Goal: Task Accomplishment & Management: Use online tool/utility

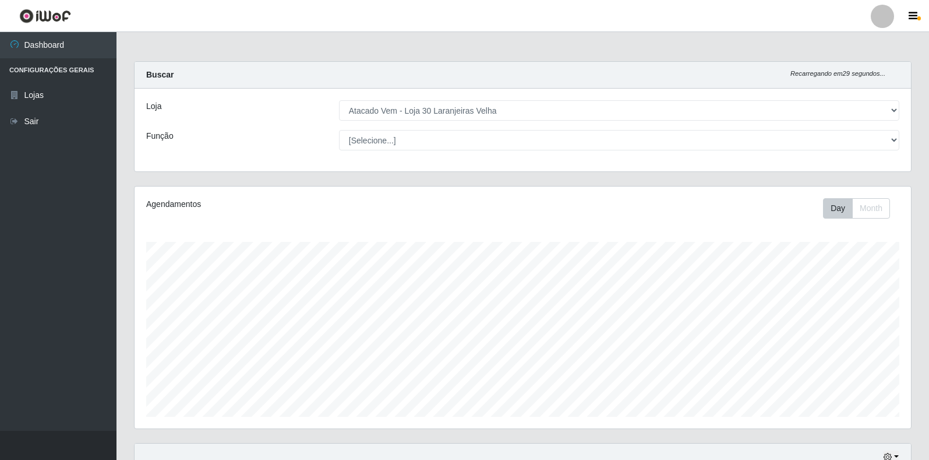
select select "495"
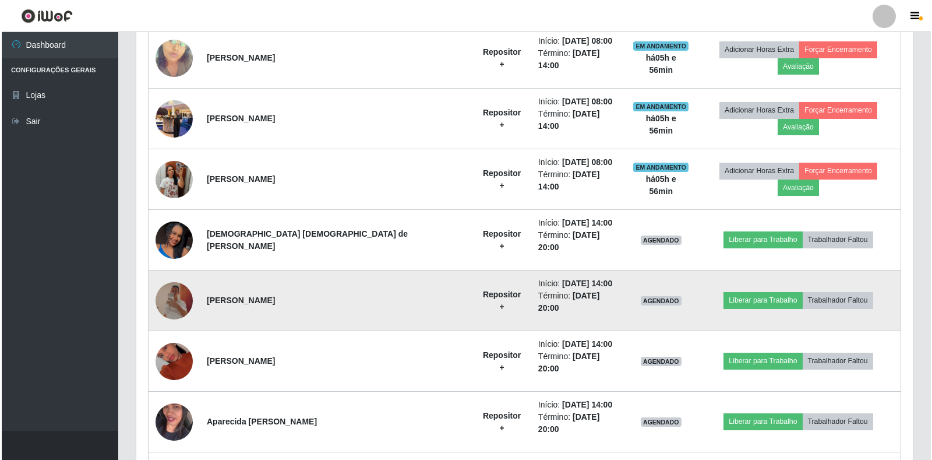
scroll to position [625, 0]
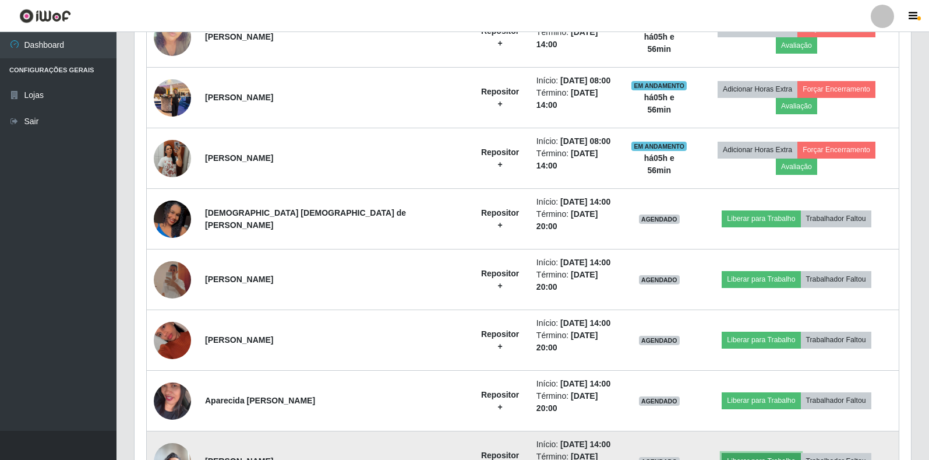
click at [722, 453] on button "Liberar para Trabalho" at bounding box center [761, 461] width 79 height 16
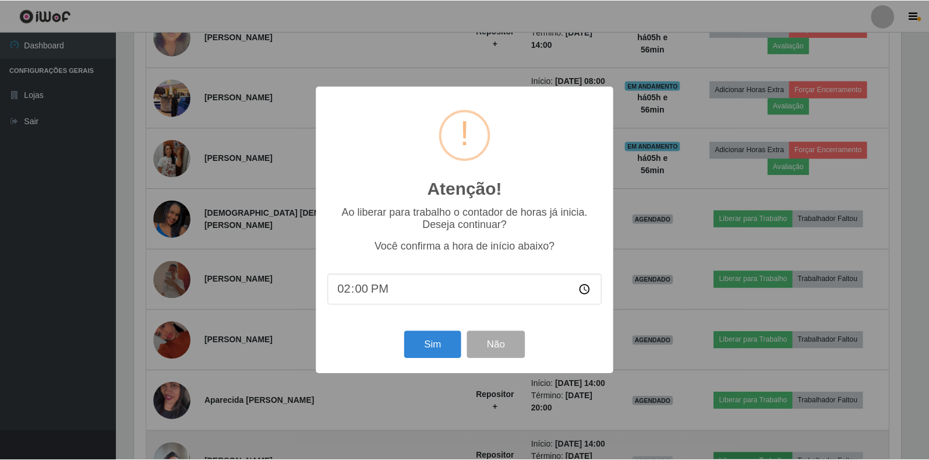
scroll to position [242, 770]
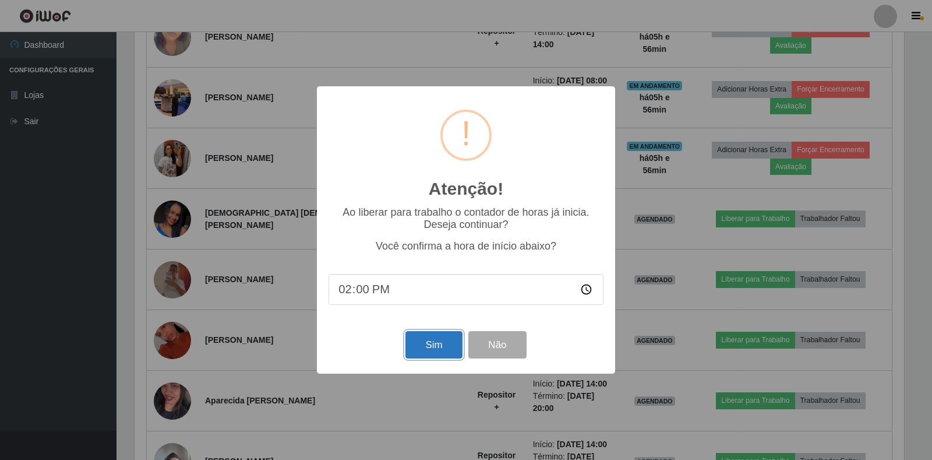
click at [442, 352] on button "Sim" at bounding box center [433, 344] width 57 height 27
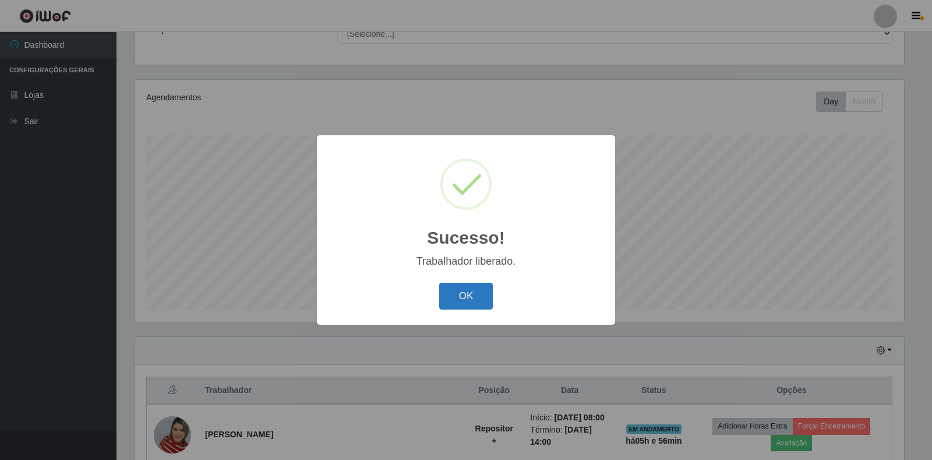
click at [463, 285] on button "OK" at bounding box center [466, 296] width 54 height 27
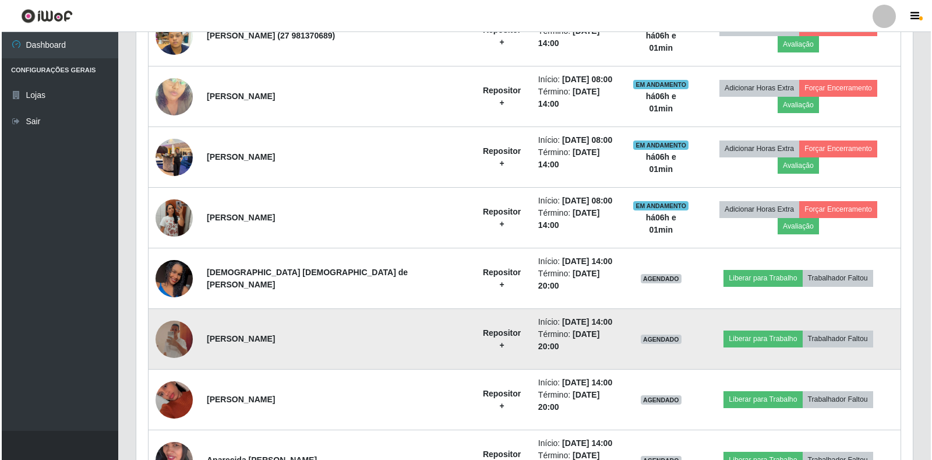
scroll to position [573, 0]
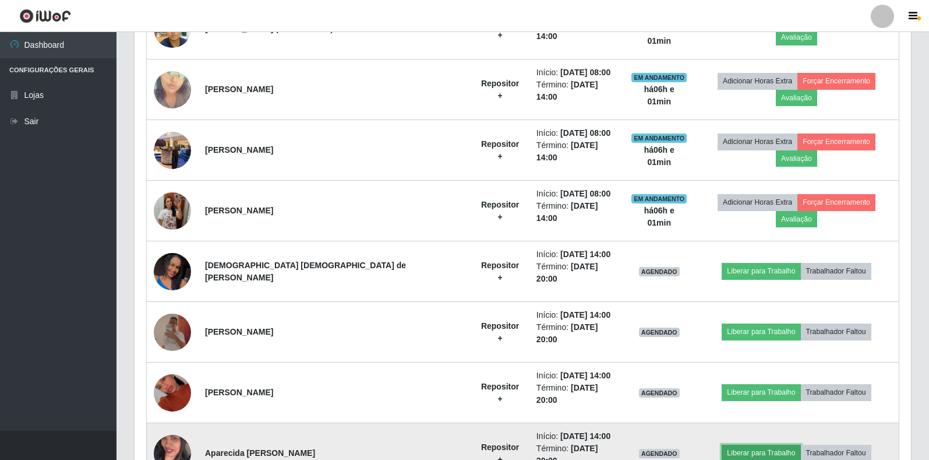
click at [722, 444] on button "Liberar para Trabalho" at bounding box center [761, 452] width 79 height 16
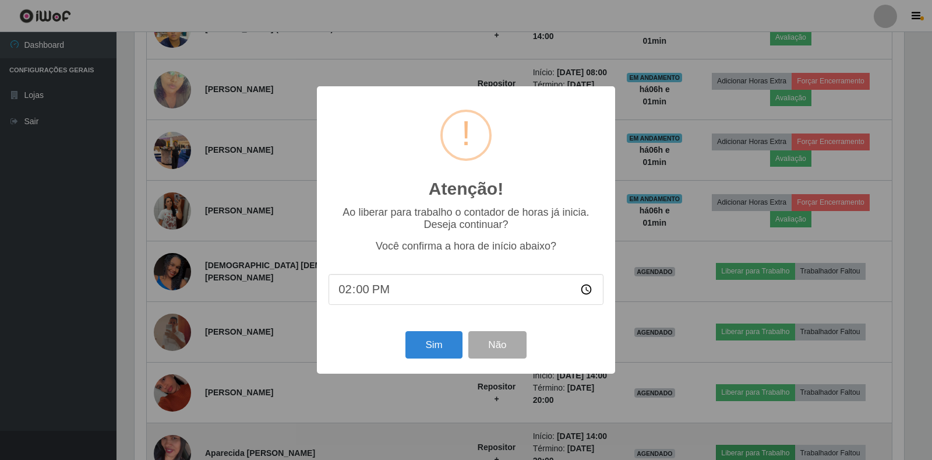
scroll to position [242, 770]
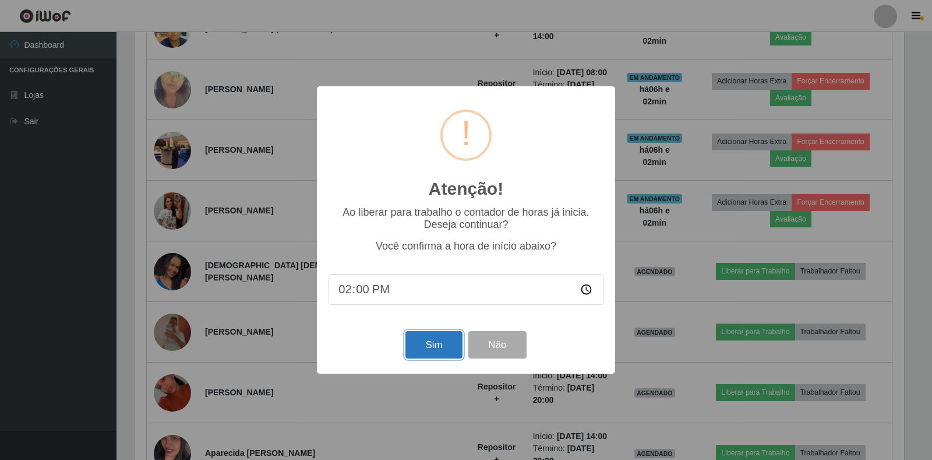
click at [436, 347] on button "Sim" at bounding box center [433, 344] width 57 height 27
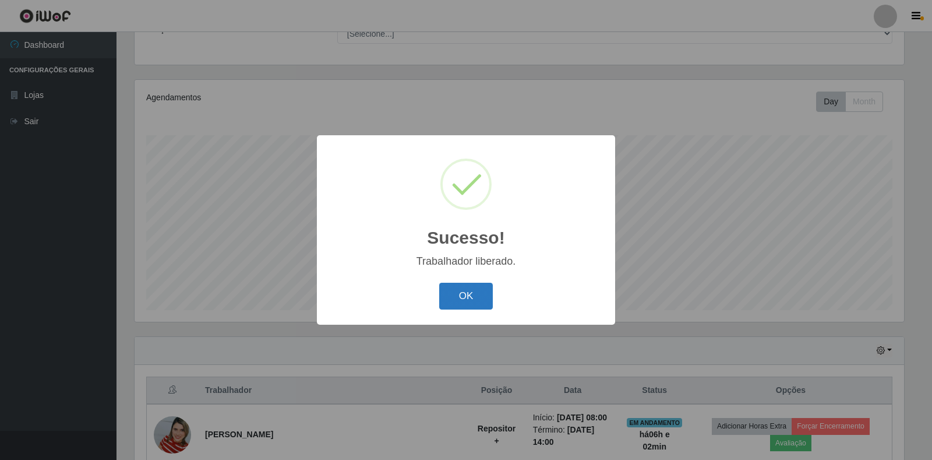
click at [459, 302] on button "OK" at bounding box center [466, 296] width 54 height 27
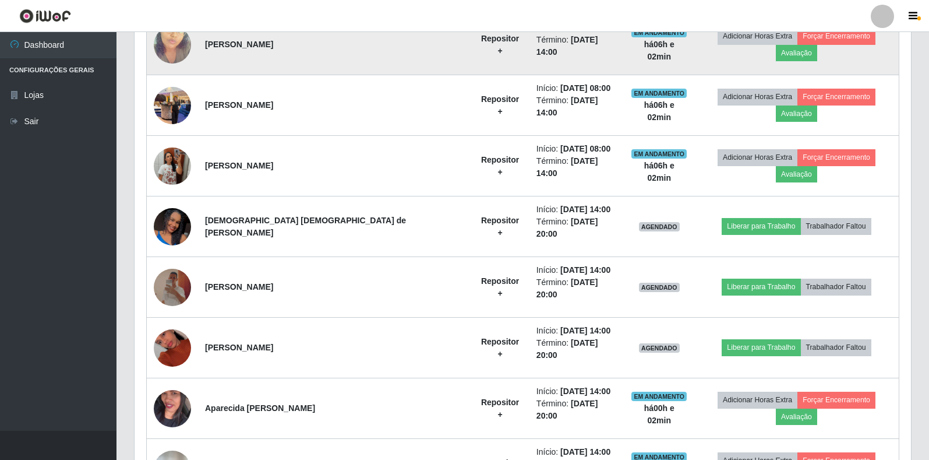
scroll to position [625, 0]
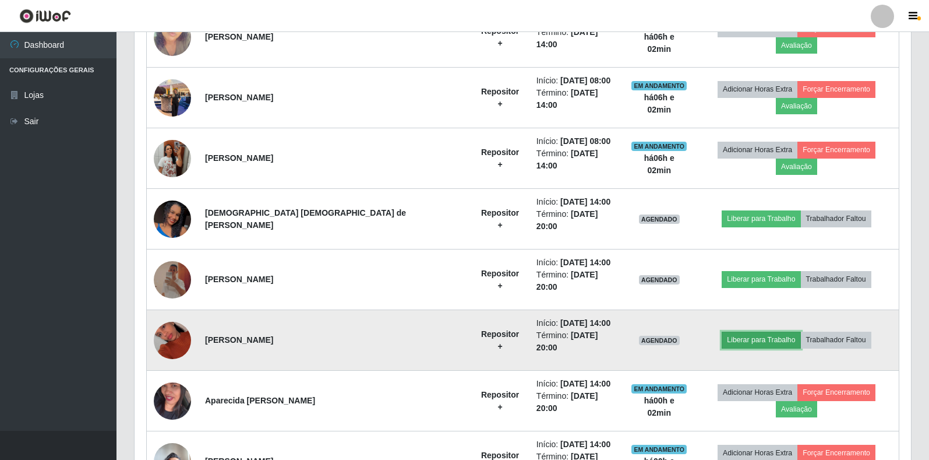
click at [742, 331] on button "Liberar para Trabalho" at bounding box center [761, 339] width 79 height 16
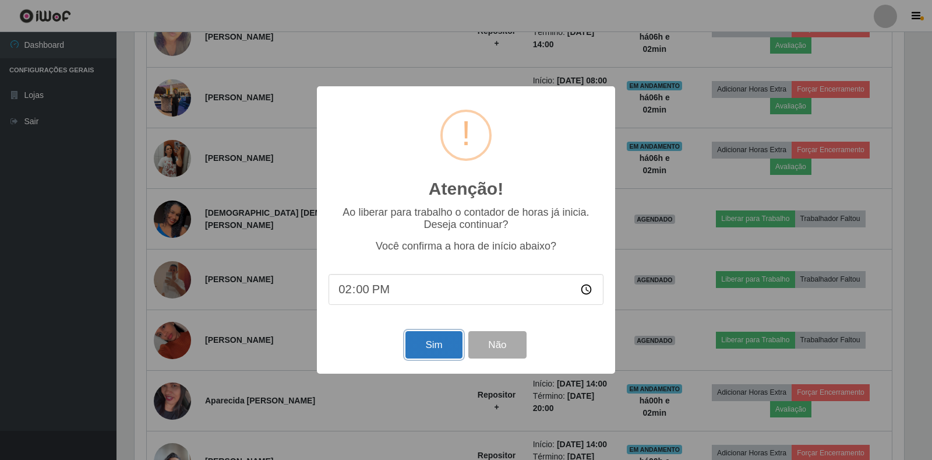
click at [433, 351] on button "Sim" at bounding box center [433, 344] width 57 height 27
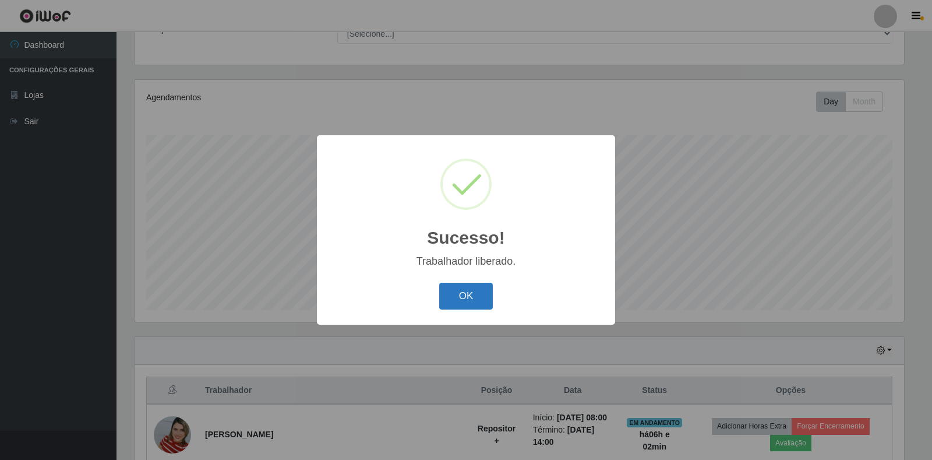
click at [457, 299] on button "OK" at bounding box center [466, 296] width 54 height 27
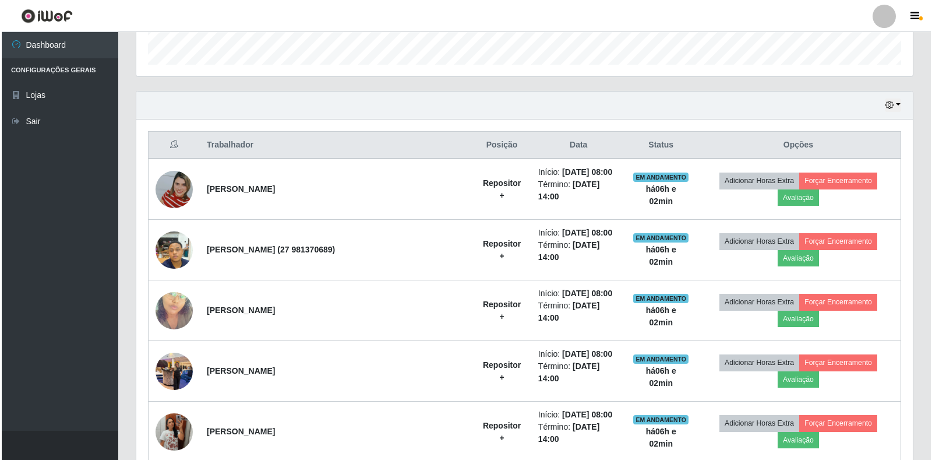
scroll to position [456, 0]
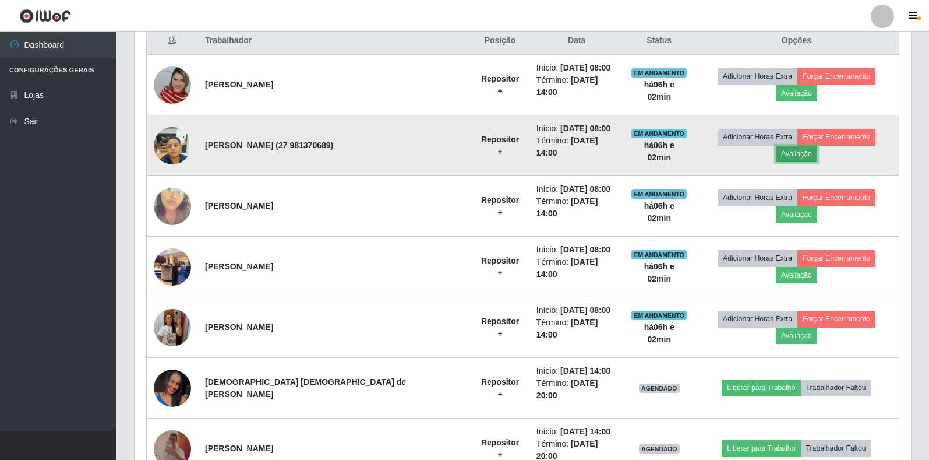
click at [817, 146] on button "Avaliação" at bounding box center [796, 154] width 41 height 16
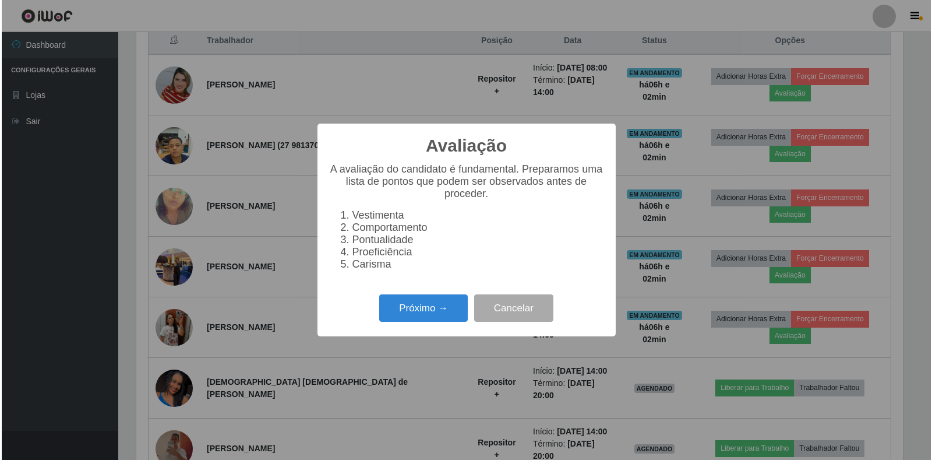
scroll to position [242, 770]
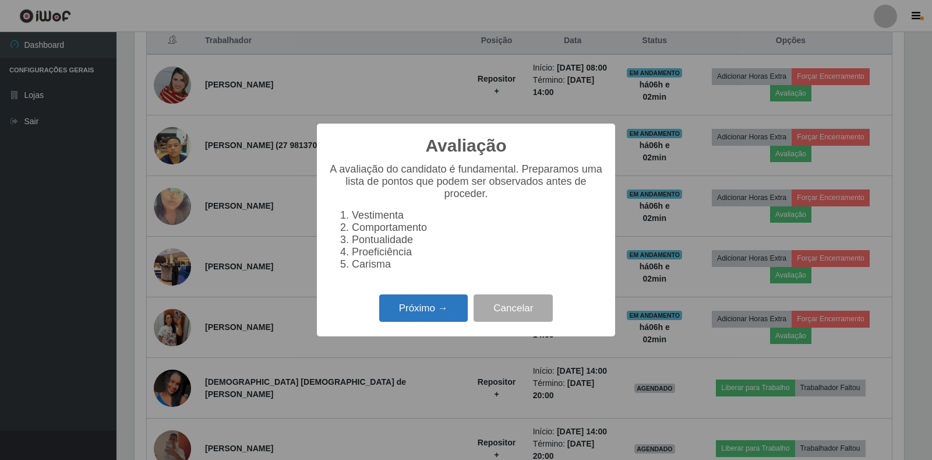
click at [418, 317] on button "Próximo →" at bounding box center [423, 307] width 89 height 27
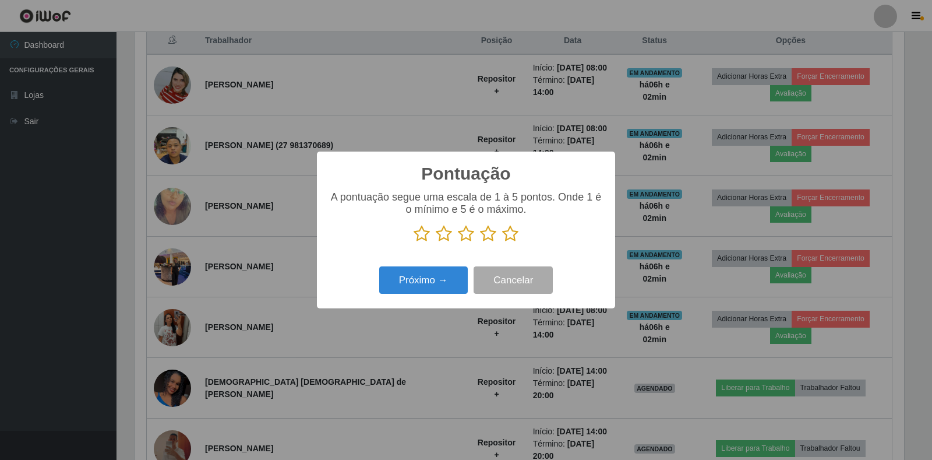
click at [510, 239] on icon at bounding box center [510, 233] width 16 height 17
click at [502, 242] on input "radio" at bounding box center [502, 242] width 0 height 0
click at [403, 278] on button "Próximo →" at bounding box center [423, 279] width 89 height 27
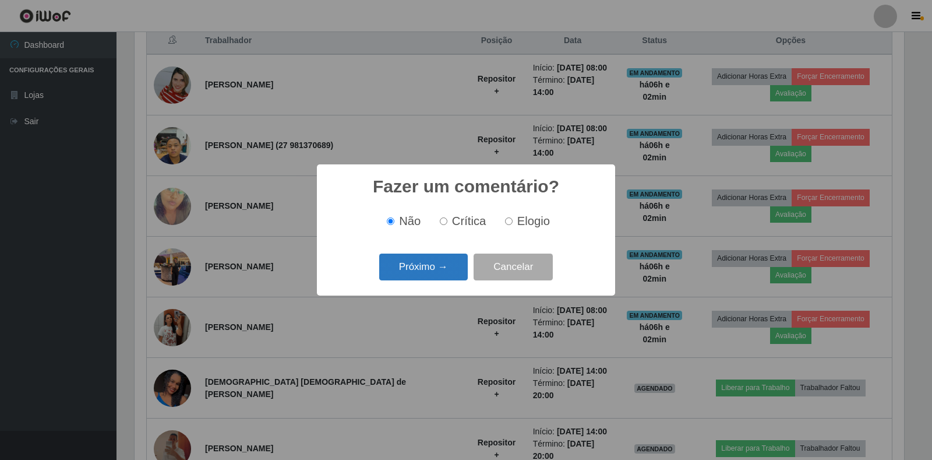
click at [411, 274] on button "Próximo →" at bounding box center [423, 266] width 89 height 27
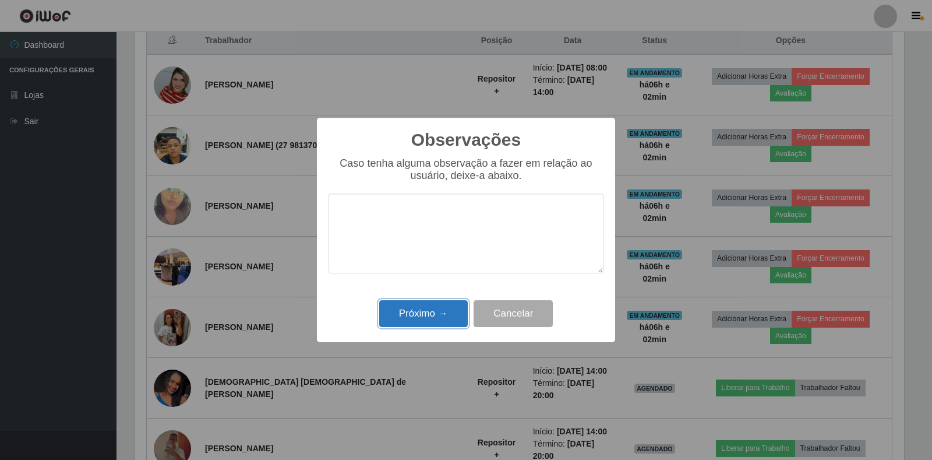
click at [437, 309] on button "Próximo →" at bounding box center [423, 313] width 89 height 27
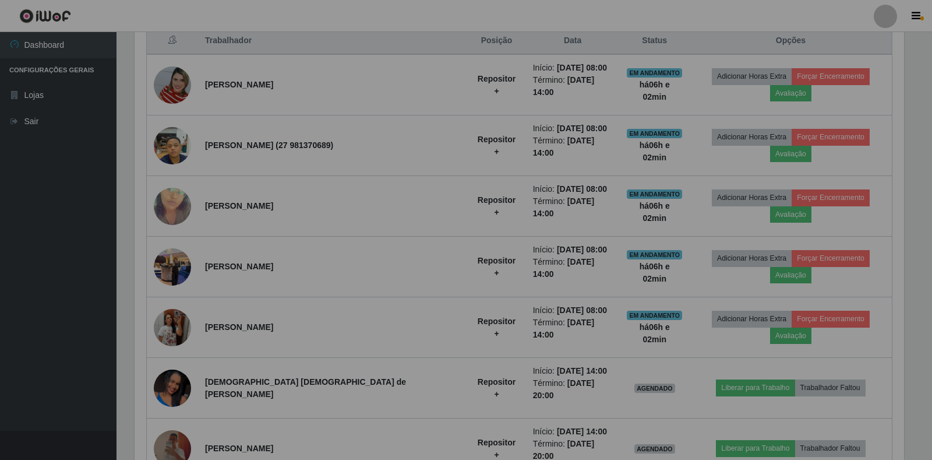
scroll to position [242, 777]
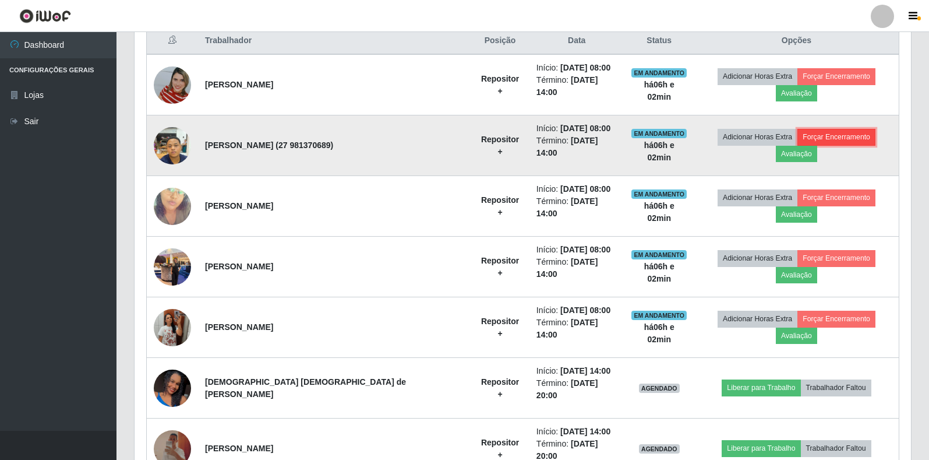
click at [798, 134] on button "Forçar Encerramento" at bounding box center [836, 137] width 78 height 16
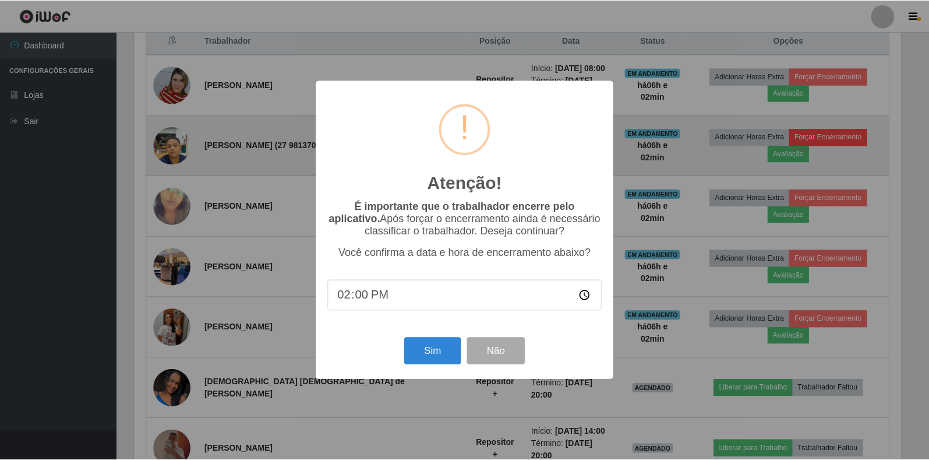
scroll to position [242, 770]
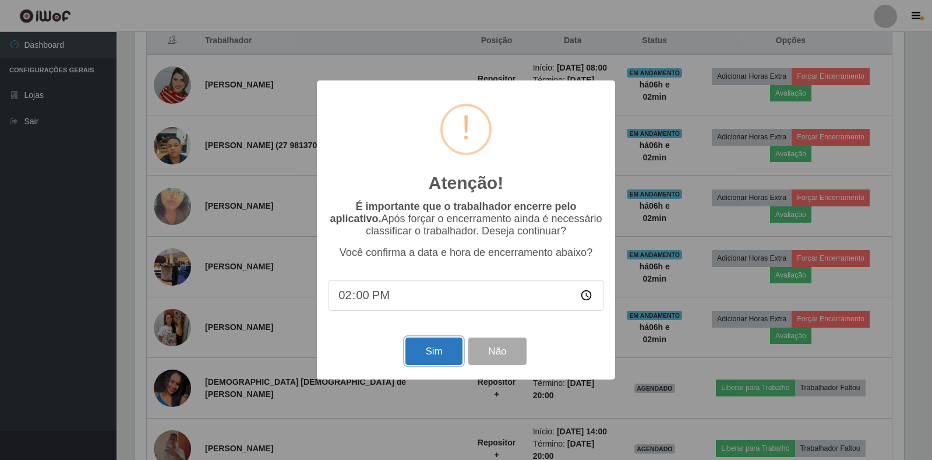
click at [434, 359] on button "Sim" at bounding box center [433, 350] width 57 height 27
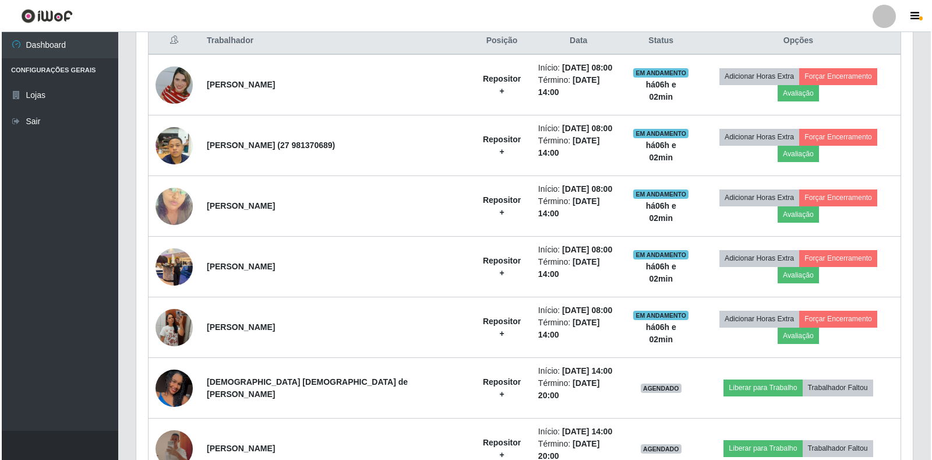
scroll to position [0, 0]
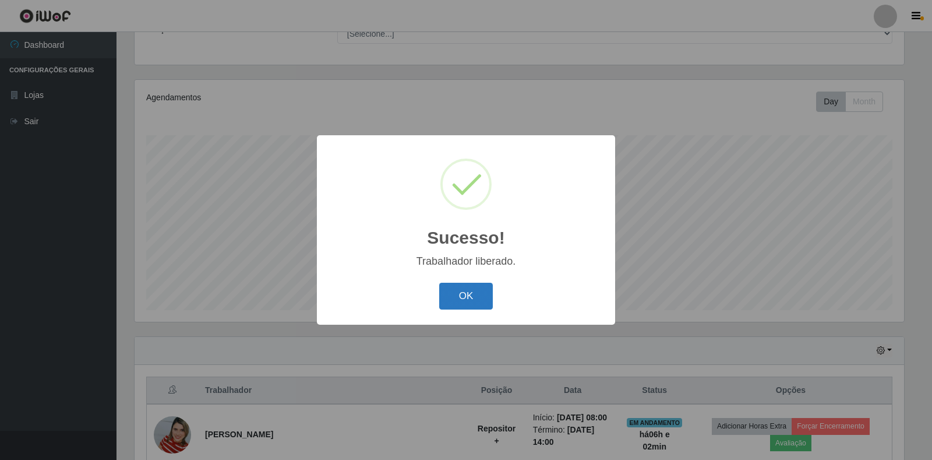
click at [467, 289] on button "OK" at bounding box center [466, 296] width 54 height 27
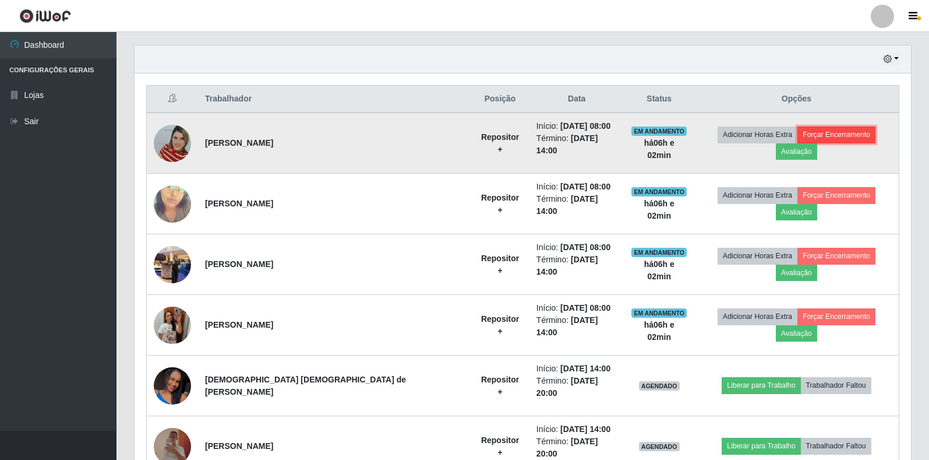
click at [797, 137] on button "Forçar Encerramento" at bounding box center [836, 134] width 78 height 16
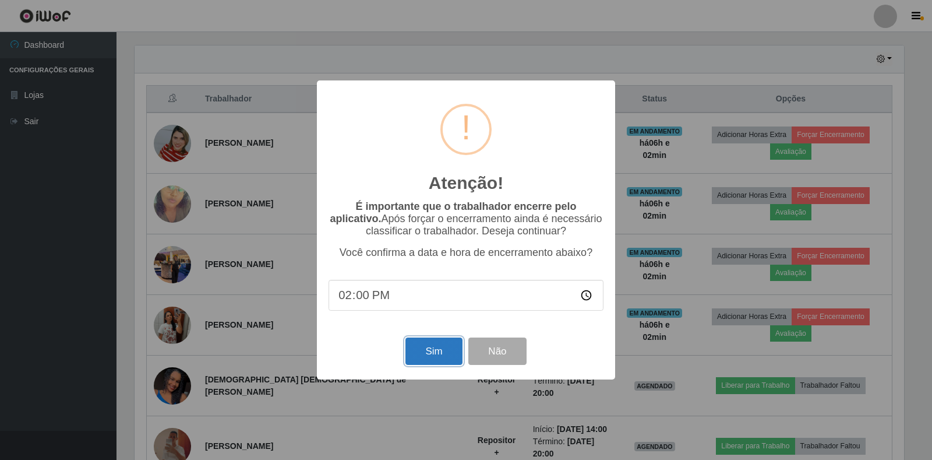
click at [429, 354] on button "Sim" at bounding box center [433, 350] width 57 height 27
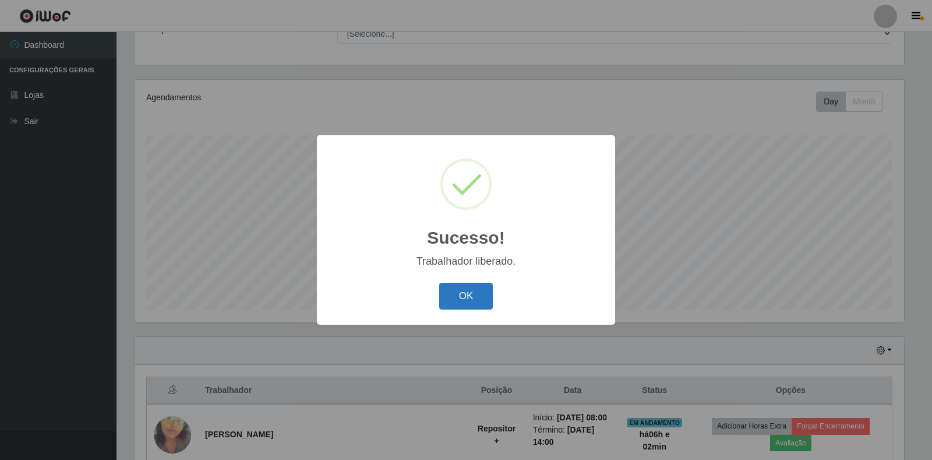
click at [472, 308] on button "OK" at bounding box center [466, 296] width 54 height 27
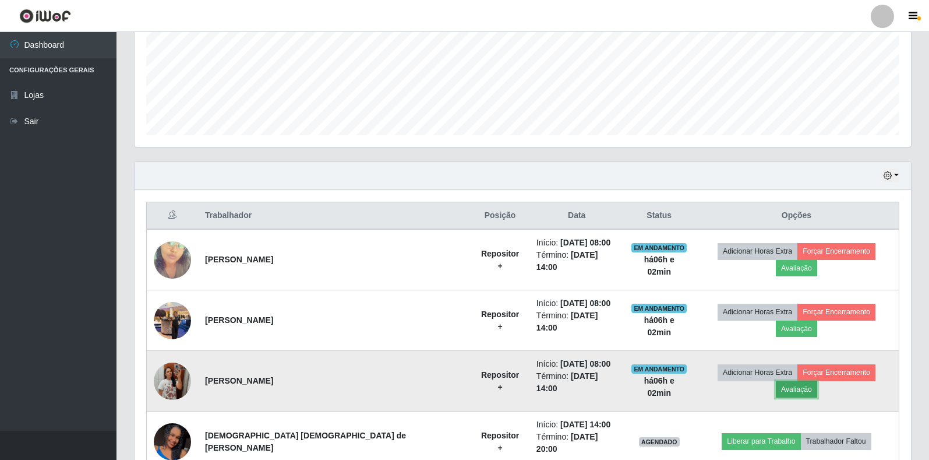
click at [817, 381] on button "Avaliação" at bounding box center [796, 389] width 41 height 16
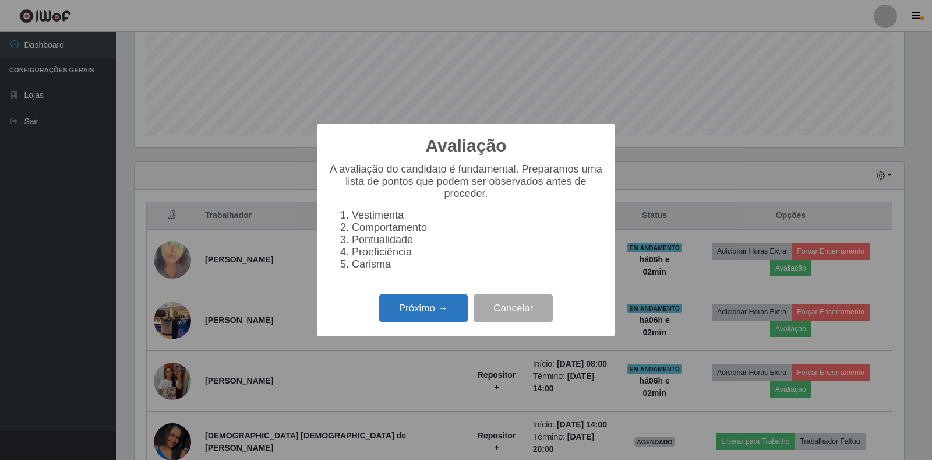
click at [428, 322] on button "Próximo →" at bounding box center [423, 307] width 89 height 27
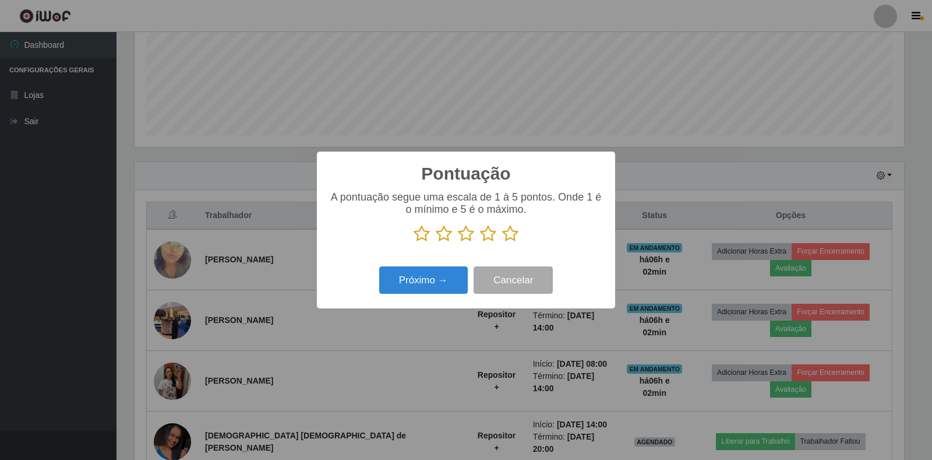
click at [510, 238] on icon at bounding box center [510, 233] width 16 height 17
click at [502, 242] on input "radio" at bounding box center [502, 242] width 0 height 0
click at [421, 287] on button "Próximo →" at bounding box center [423, 279] width 89 height 27
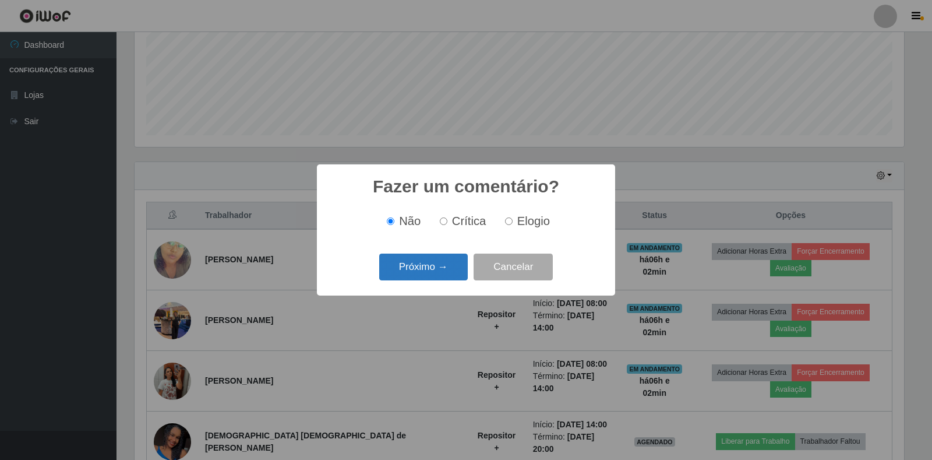
click at [444, 266] on button "Próximo →" at bounding box center [423, 266] width 89 height 27
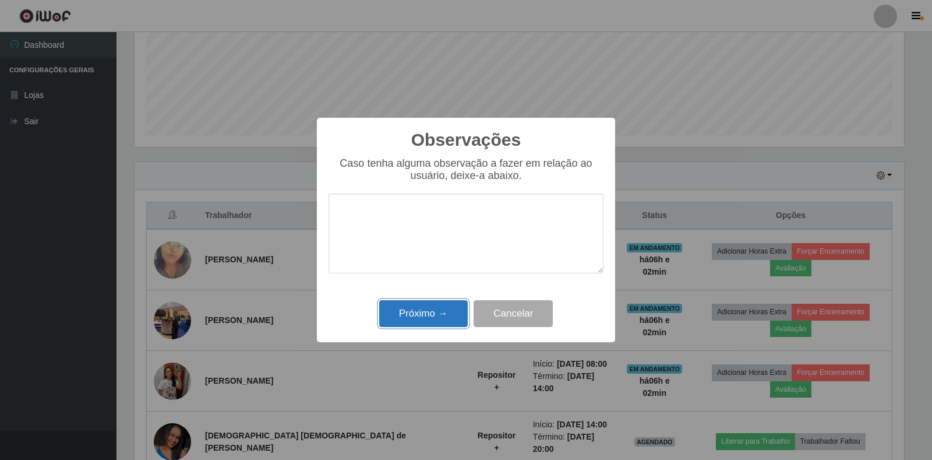
click at [421, 311] on button "Próximo →" at bounding box center [423, 313] width 89 height 27
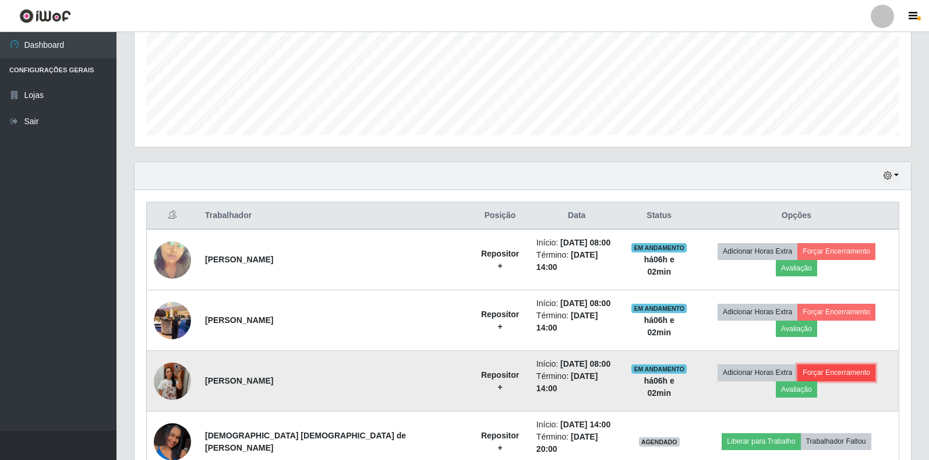
click at [797, 364] on button "Forçar Encerramento" at bounding box center [836, 372] width 78 height 16
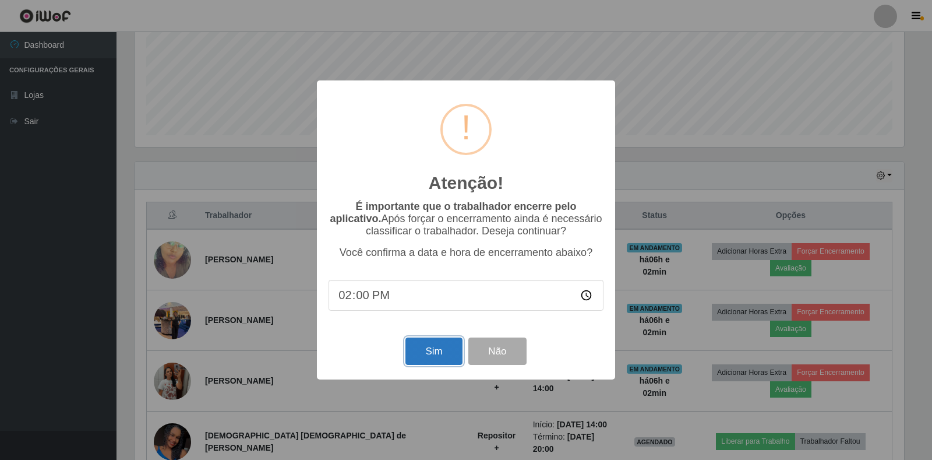
click at [439, 356] on button "Sim" at bounding box center [433, 350] width 57 height 27
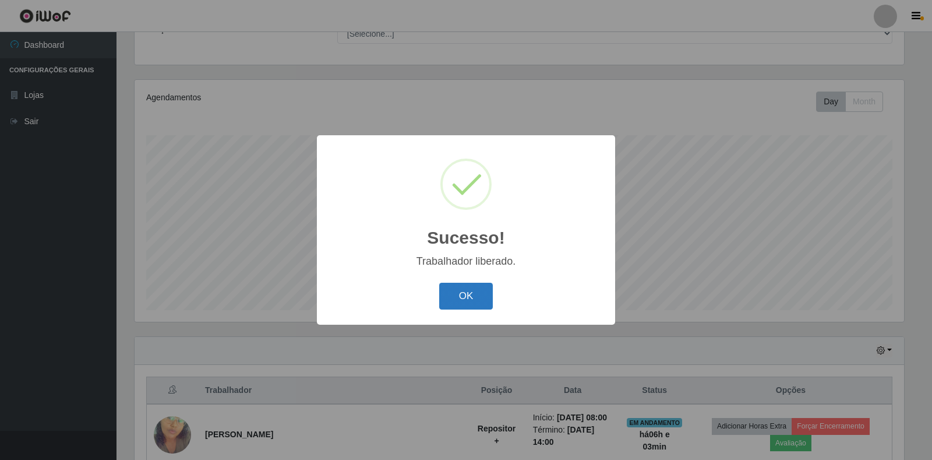
click at [462, 303] on button "OK" at bounding box center [466, 296] width 54 height 27
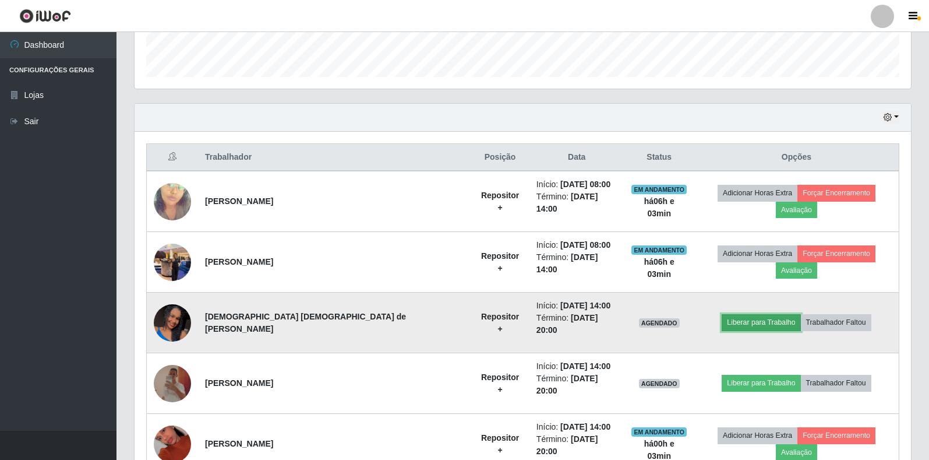
click at [749, 314] on button "Liberar para Trabalho" at bounding box center [761, 322] width 79 height 16
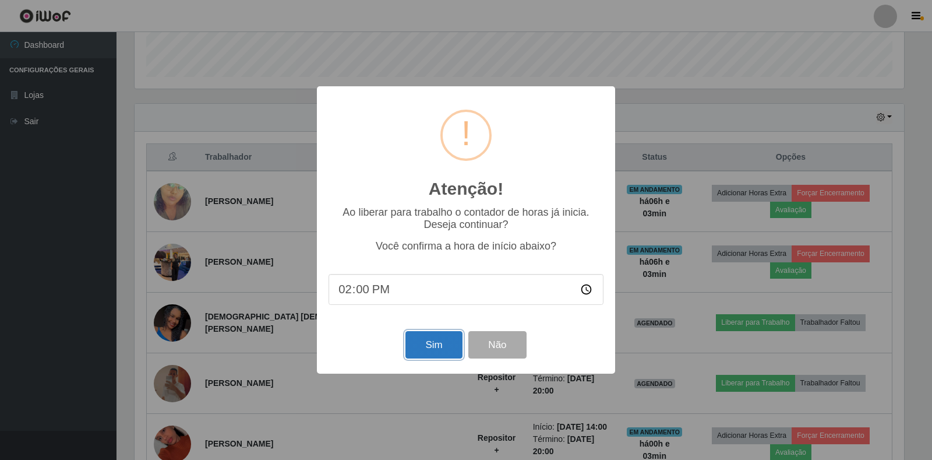
click at [423, 342] on button "Sim" at bounding box center [433, 344] width 57 height 27
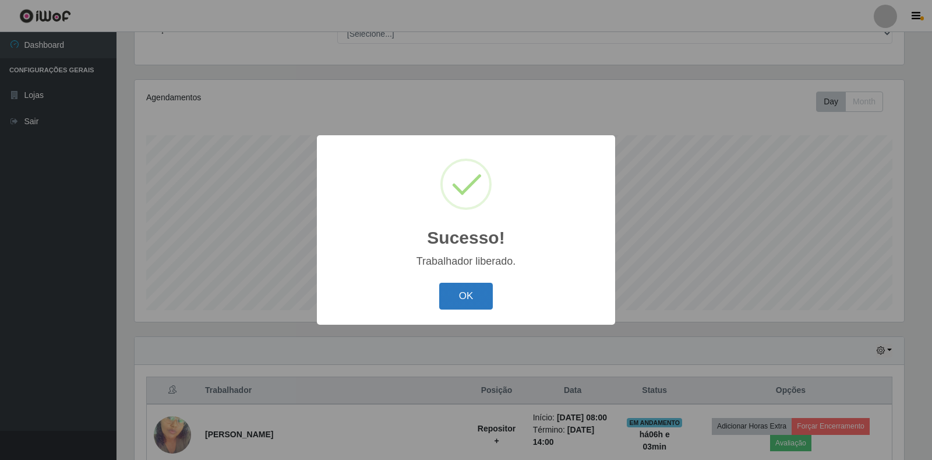
click at [465, 300] on button "OK" at bounding box center [466, 296] width 54 height 27
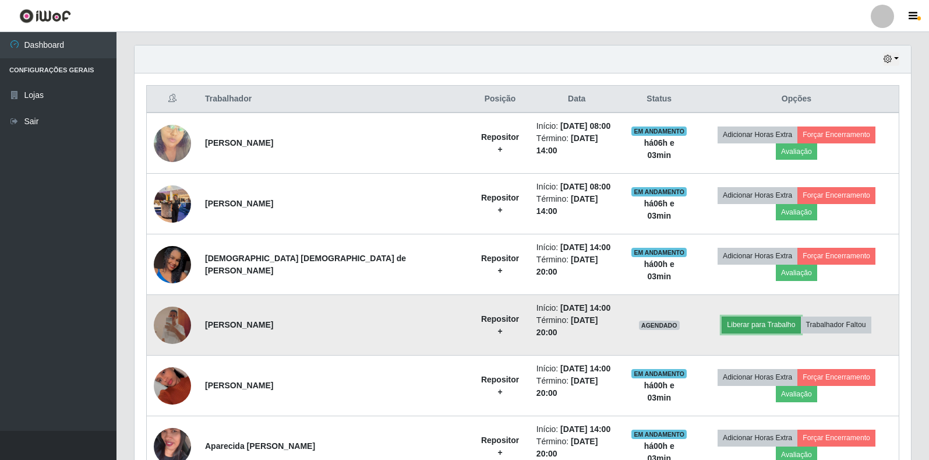
click at [722, 316] on button "Liberar para Trabalho" at bounding box center [761, 324] width 79 height 16
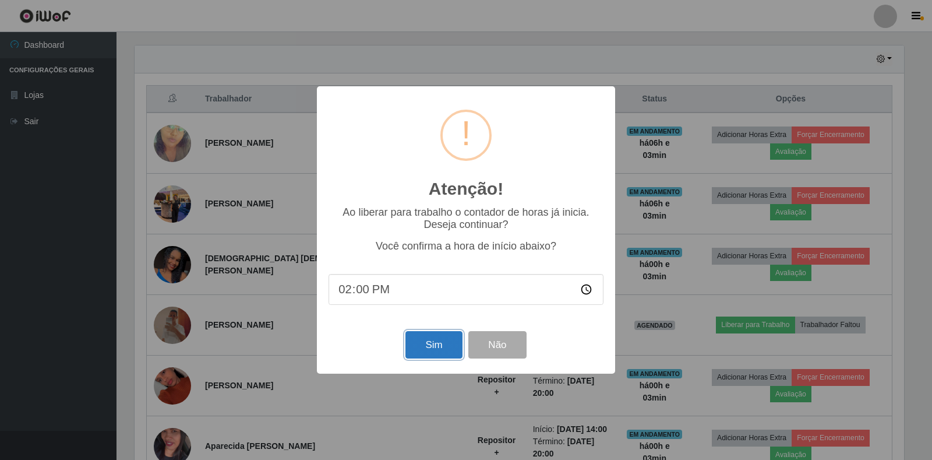
click at [424, 353] on button "Sim" at bounding box center [433, 344] width 57 height 27
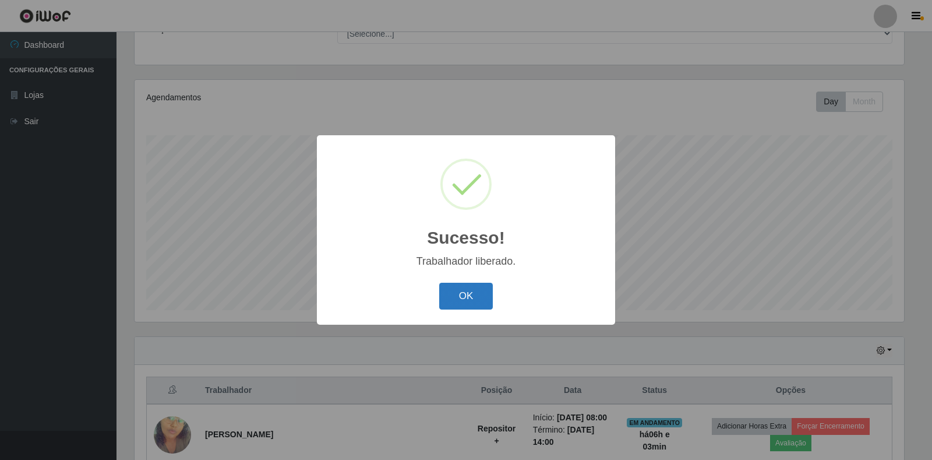
click at [461, 298] on button "OK" at bounding box center [466, 296] width 54 height 27
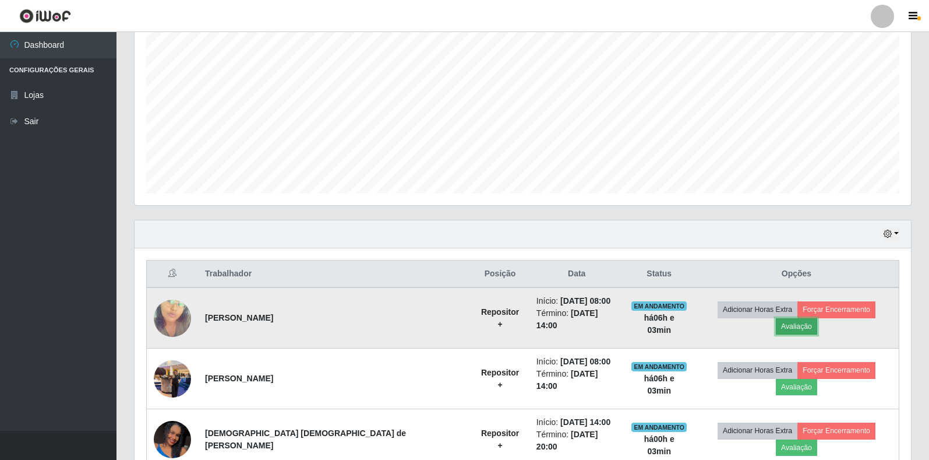
click at [817, 318] on button "Avaliação" at bounding box center [796, 326] width 41 height 16
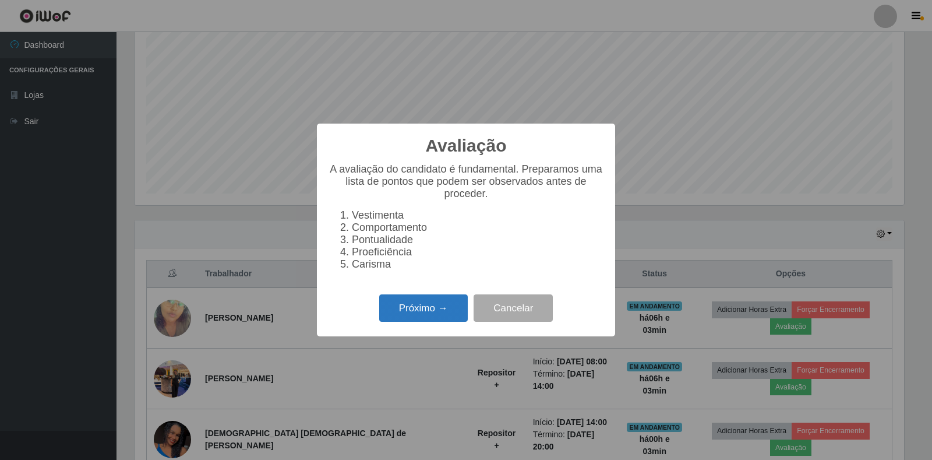
click at [436, 304] on button "Próximo →" at bounding box center [423, 307] width 89 height 27
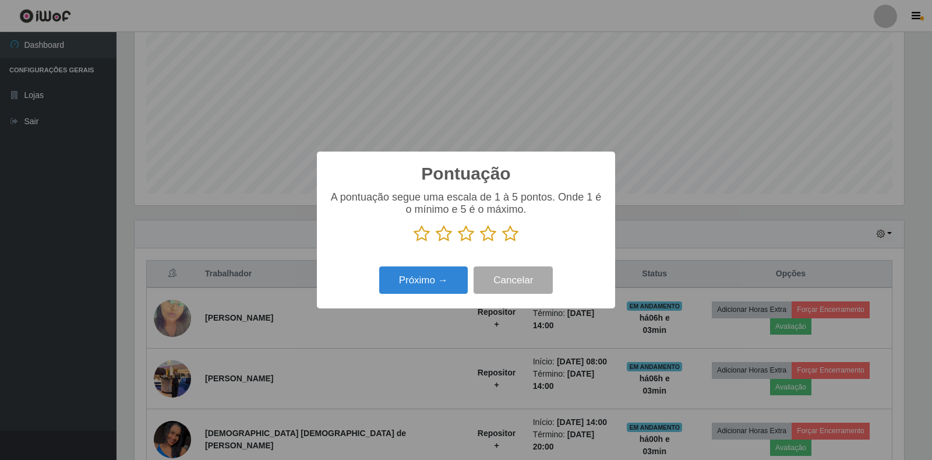
click at [510, 234] on icon at bounding box center [510, 233] width 16 height 17
click at [502, 242] on input "radio" at bounding box center [502, 242] width 0 height 0
click at [421, 280] on button "Próximo →" at bounding box center [423, 279] width 89 height 27
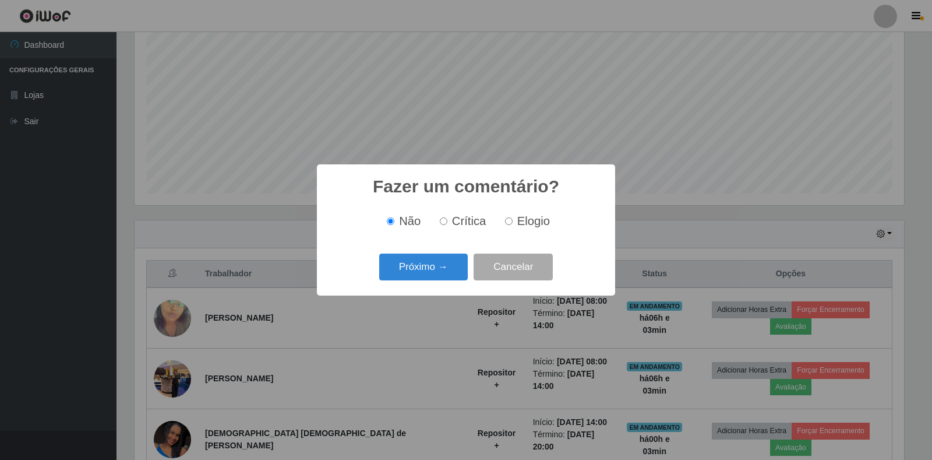
click at [421, 280] on button "Próximo →" at bounding box center [423, 266] width 89 height 27
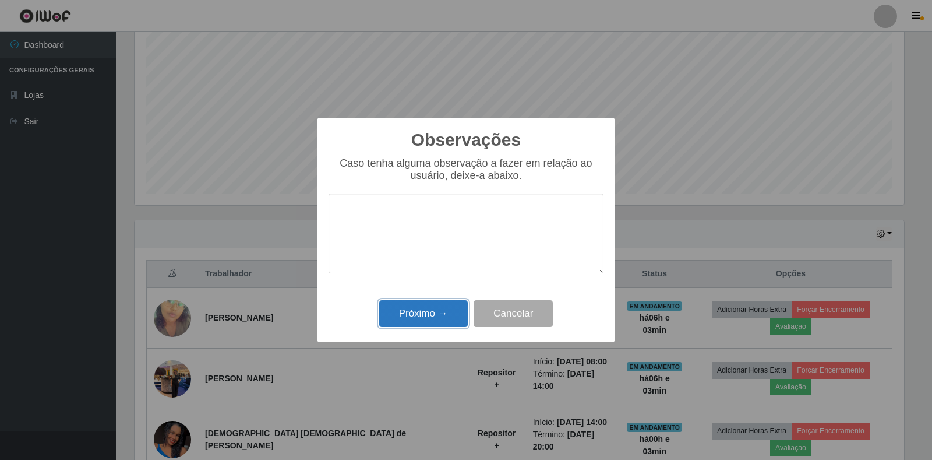
click at [424, 310] on button "Próximo →" at bounding box center [423, 313] width 89 height 27
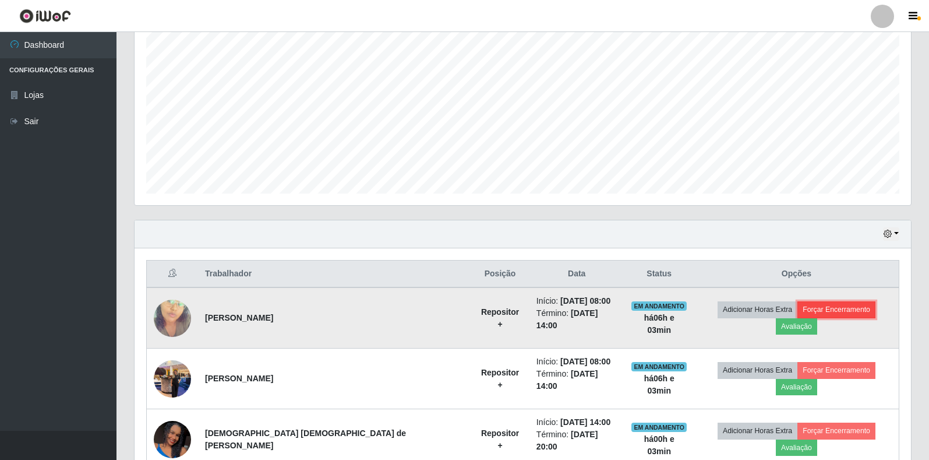
click at [804, 309] on button "Forçar Encerramento" at bounding box center [836, 309] width 78 height 16
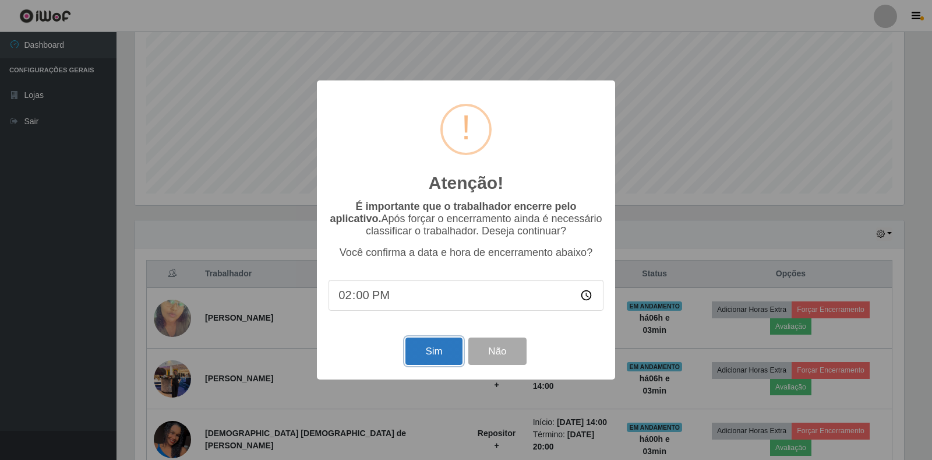
click at [444, 358] on button "Sim" at bounding box center [433, 350] width 57 height 27
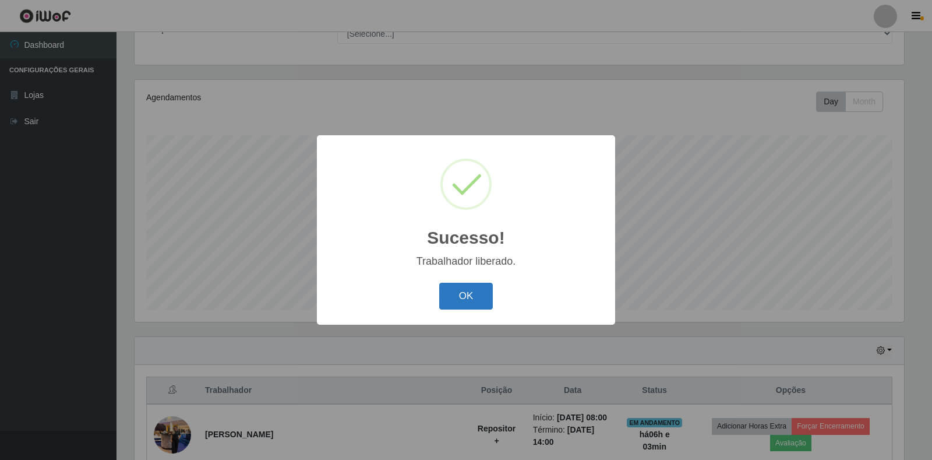
click at [463, 309] on button "OK" at bounding box center [466, 296] width 54 height 27
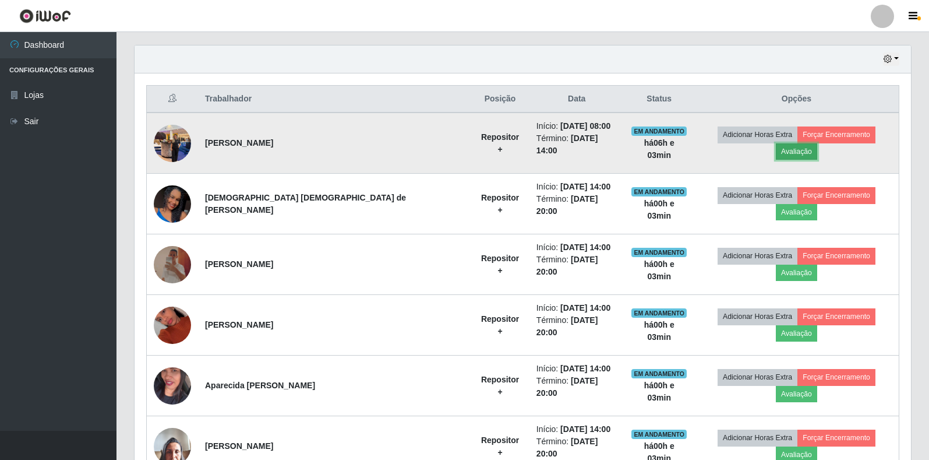
click at [817, 144] on button "Avaliação" at bounding box center [796, 151] width 41 height 16
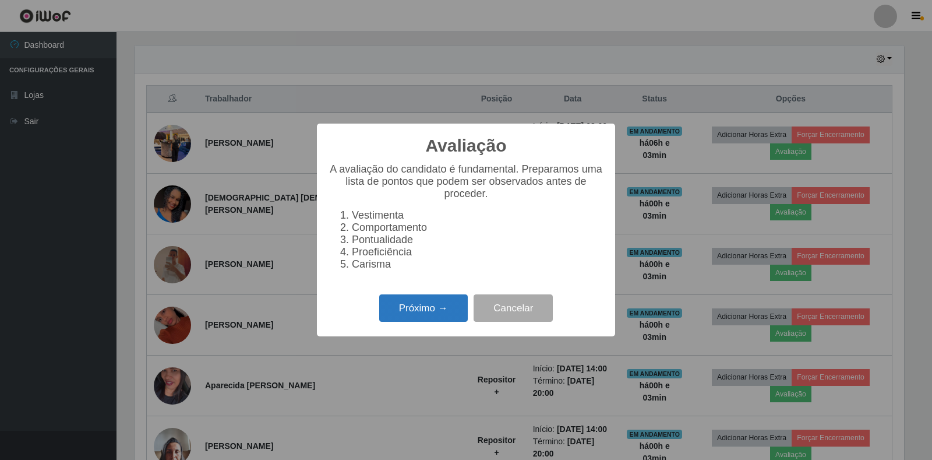
click at [447, 313] on button "Próximo →" at bounding box center [423, 307] width 89 height 27
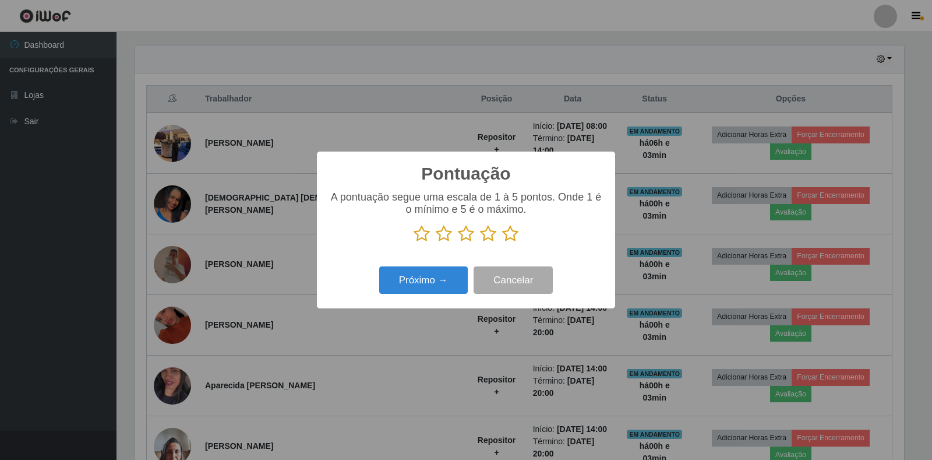
click at [511, 238] on icon at bounding box center [510, 233] width 16 height 17
click at [502, 242] on input "radio" at bounding box center [502, 242] width 0 height 0
click at [433, 284] on button "Próximo →" at bounding box center [423, 279] width 89 height 27
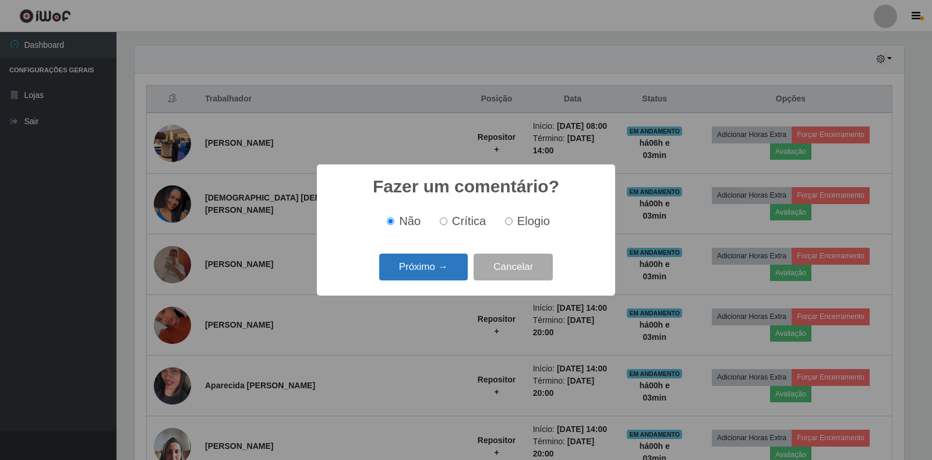
click at [439, 270] on button "Próximo →" at bounding box center [423, 266] width 89 height 27
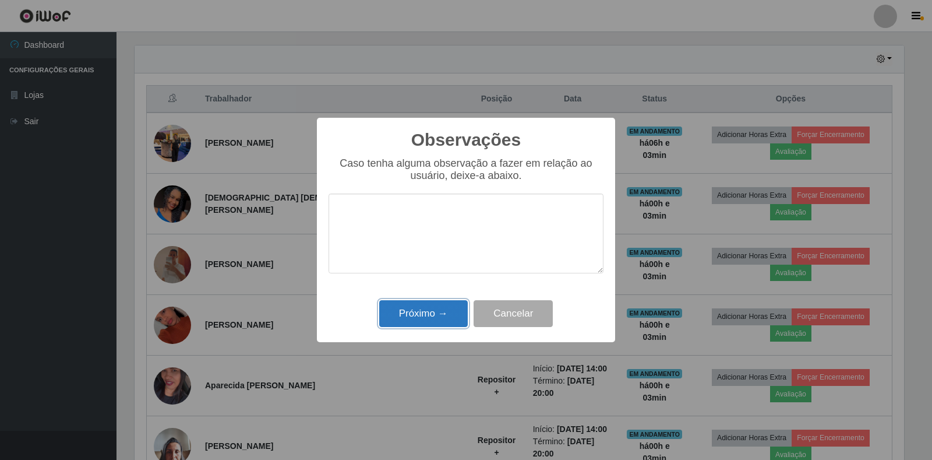
click at [437, 320] on button "Próximo →" at bounding box center [423, 313] width 89 height 27
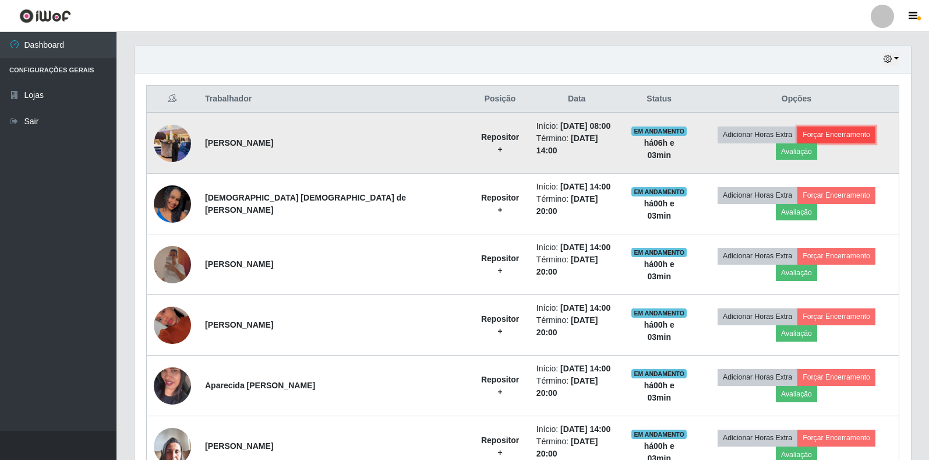
click at [797, 140] on button "Forçar Encerramento" at bounding box center [836, 134] width 78 height 16
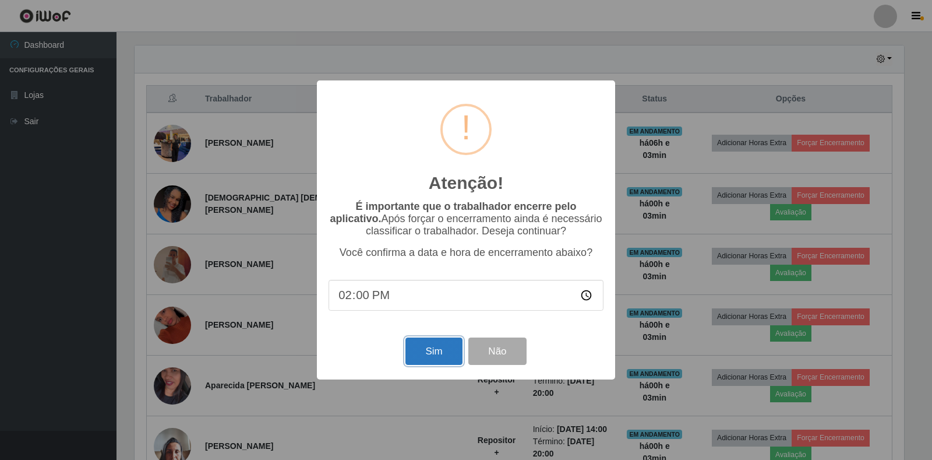
click at [445, 361] on button "Sim" at bounding box center [433, 350] width 57 height 27
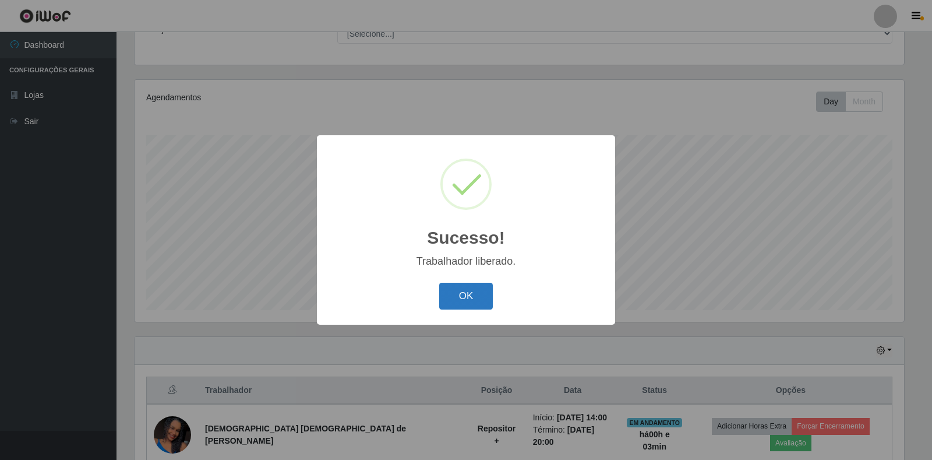
click at [463, 298] on button "OK" at bounding box center [466, 296] width 54 height 27
